Goal: Navigation & Orientation: Find specific page/section

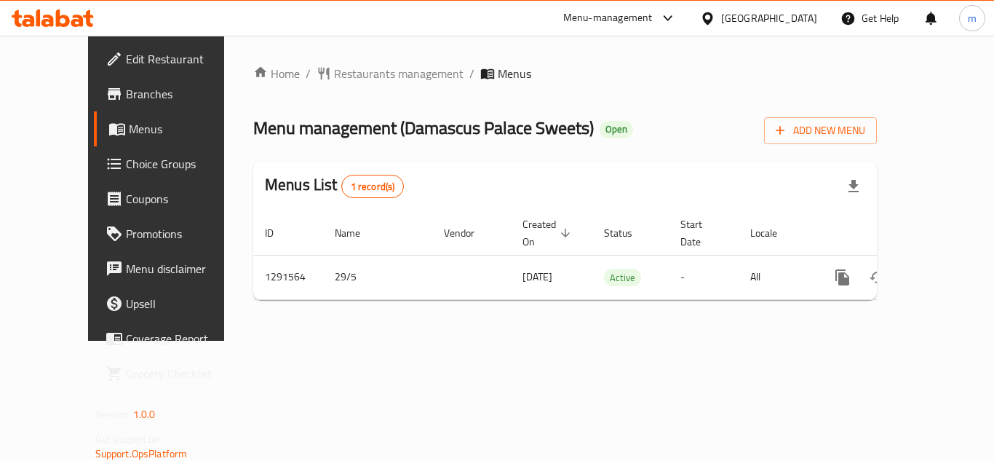
click at [785, 7] on div "[GEOGRAPHIC_DATA]" at bounding box center [759, 18] width 140 height 35
click at [715, 19] on icon at bounding box center [707, 18] width 15 height 15
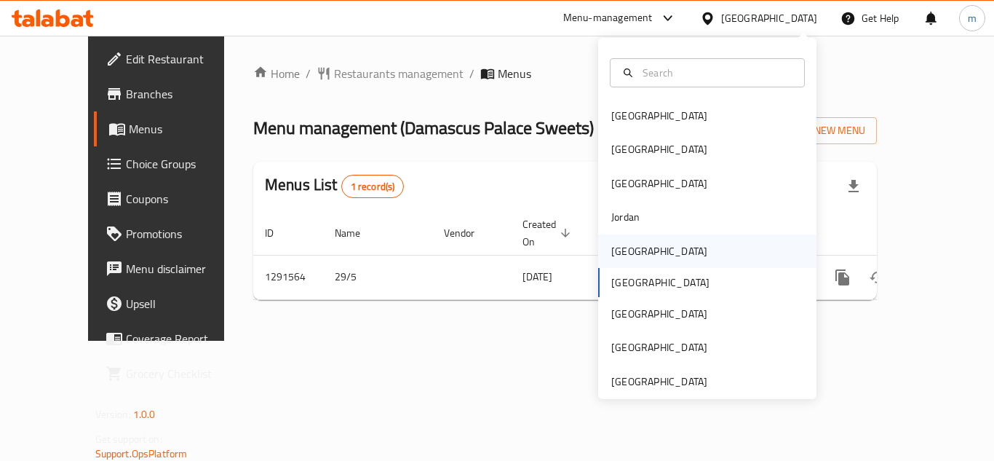
click at [635, 253] on div "[GEOGRAPHIC_DATA]" at bounding box center [659, 250] width 119 height 33
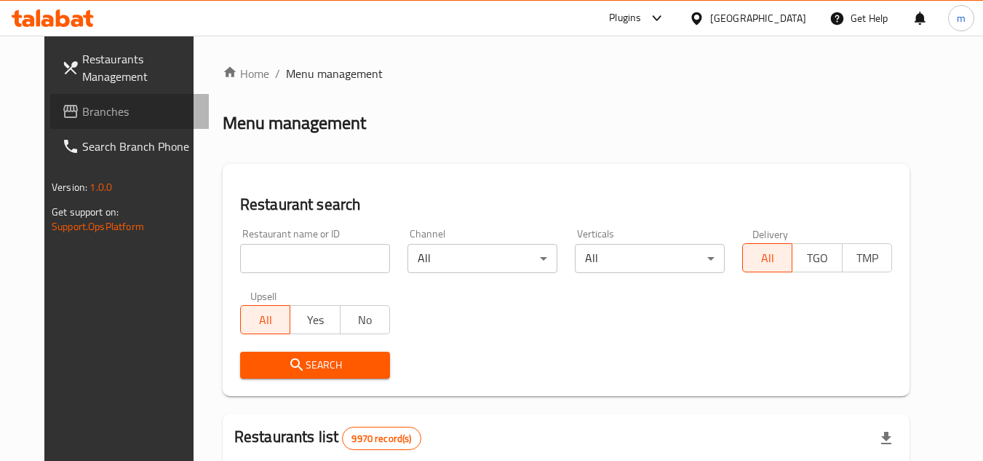
click at [82, 116] on span "Branches" at bounding box center [139, 111] width 115 height 17
